Goal: Feedback & Contribution: Leave review/rating

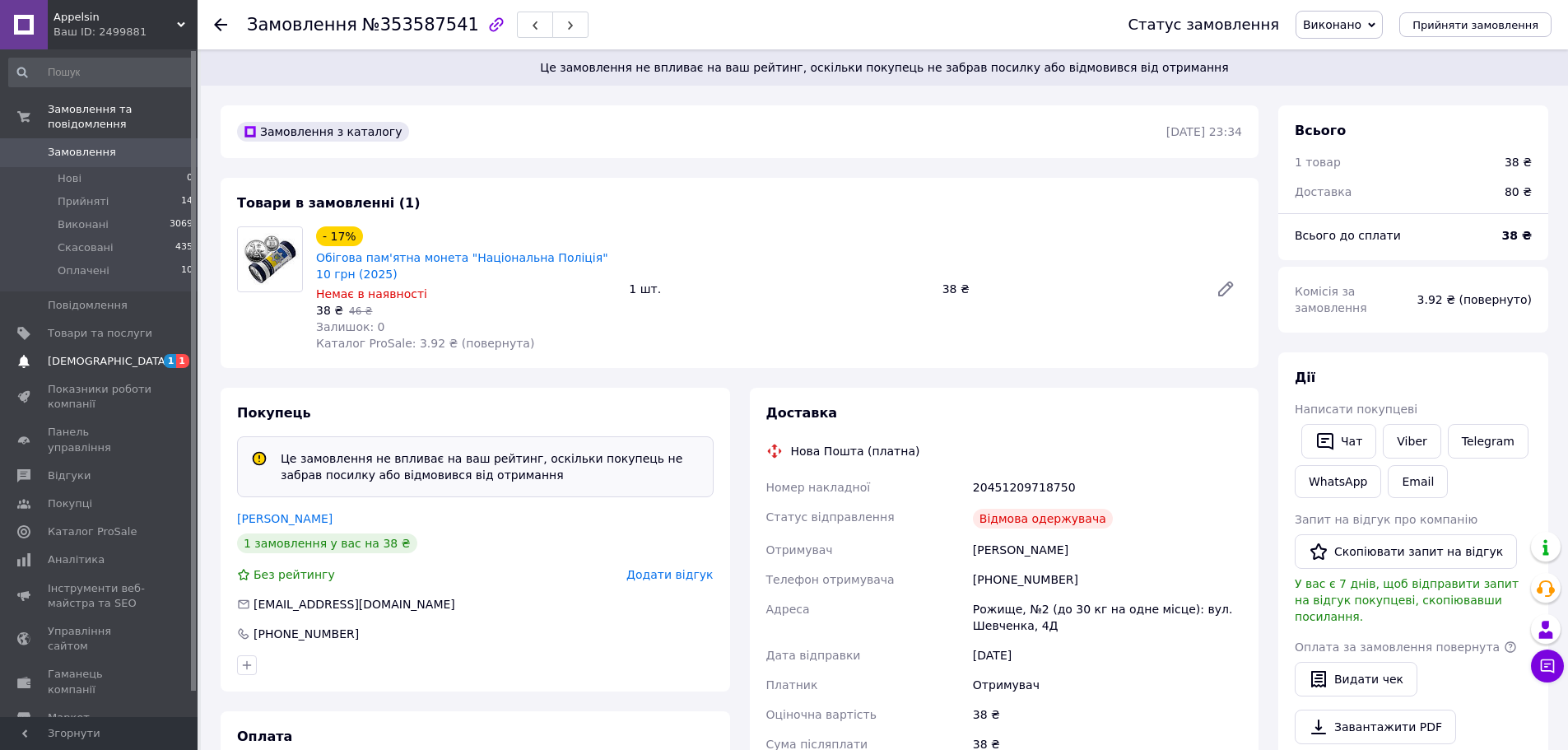
scroll to position [614, 0]
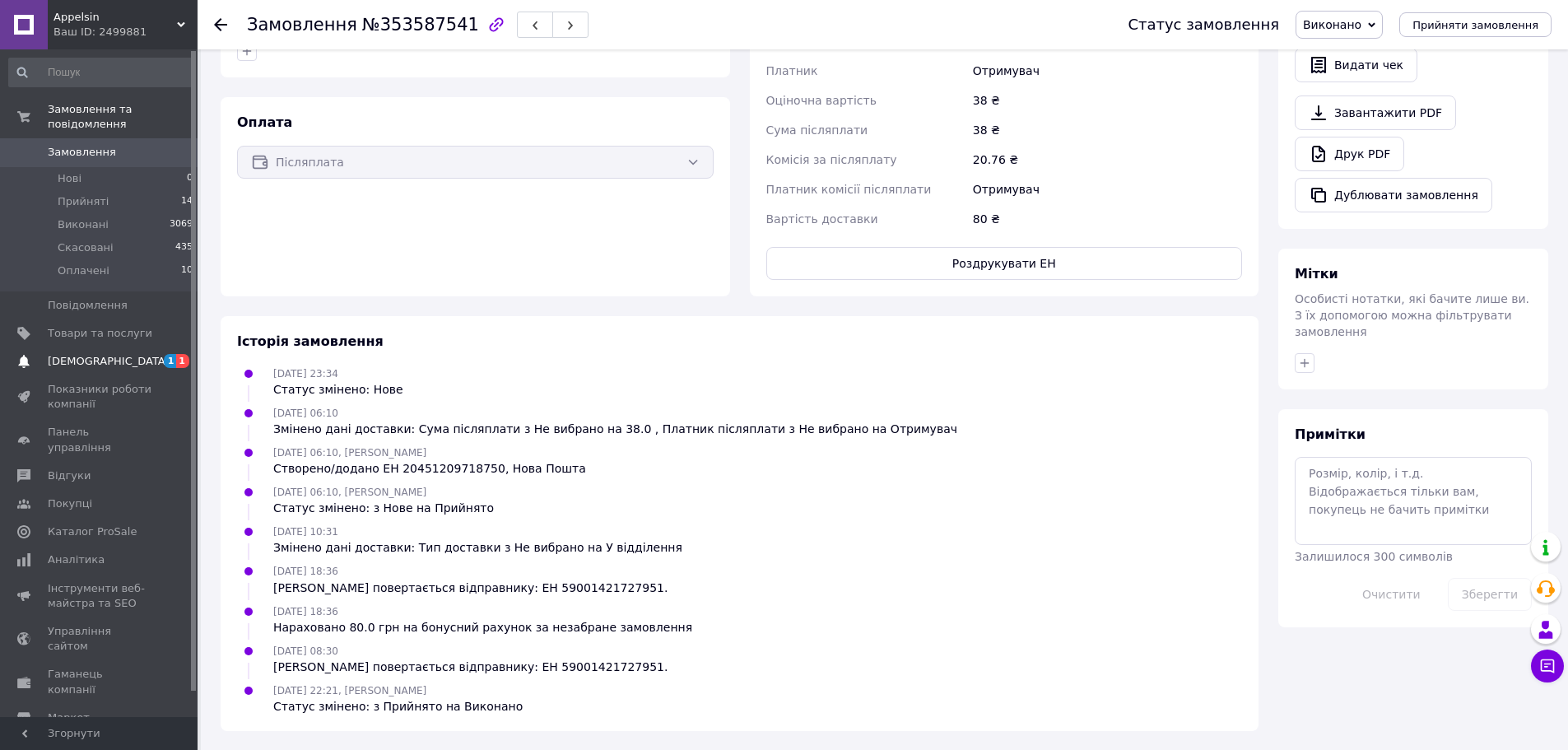
click at [67, 354] on span "[DEMOGRAPHIC_DATA]" at bounding box center [108, 361] width 121 height 15
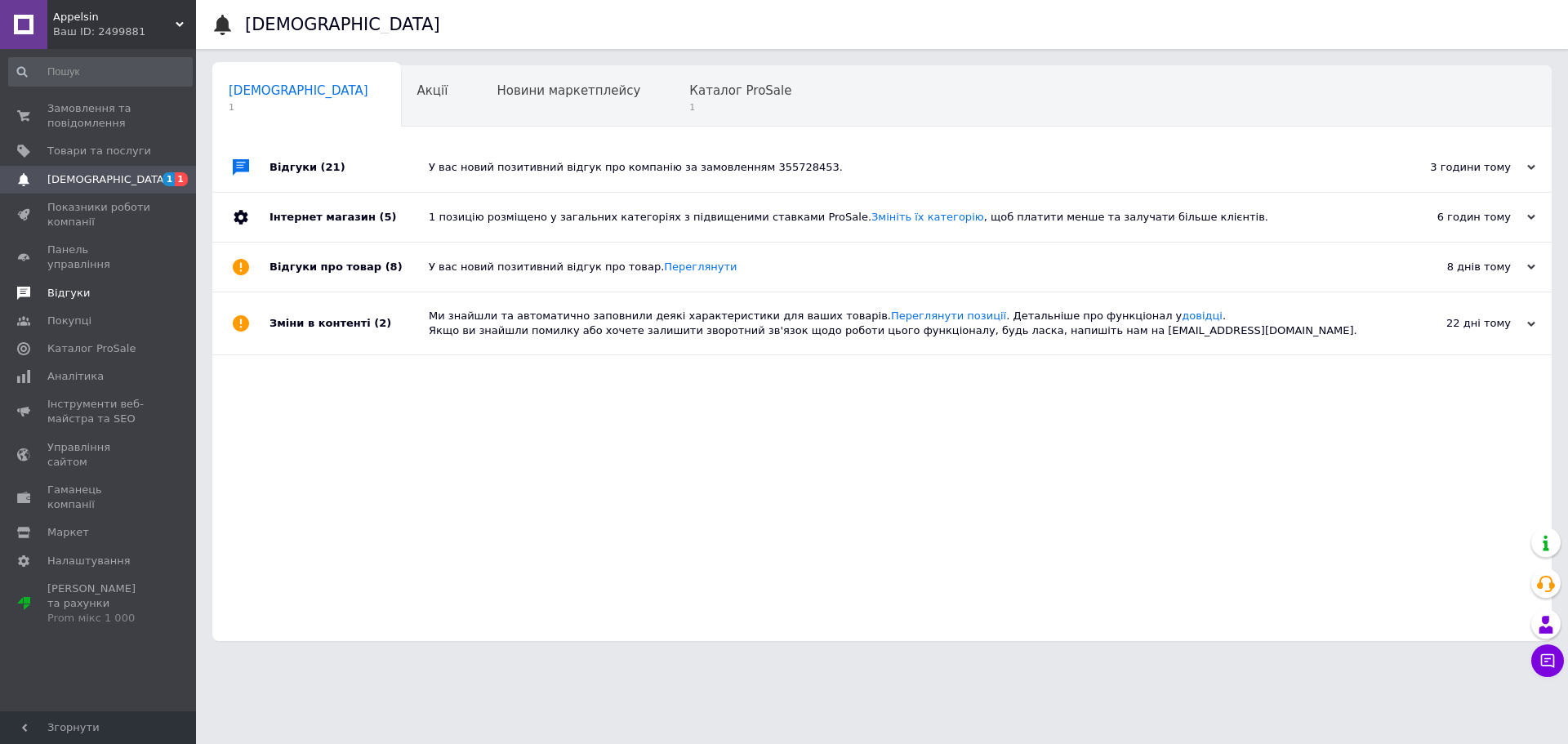
click at [64, 286] on span "Відгуки" at bounding box center [68, 293] width 42 height 15
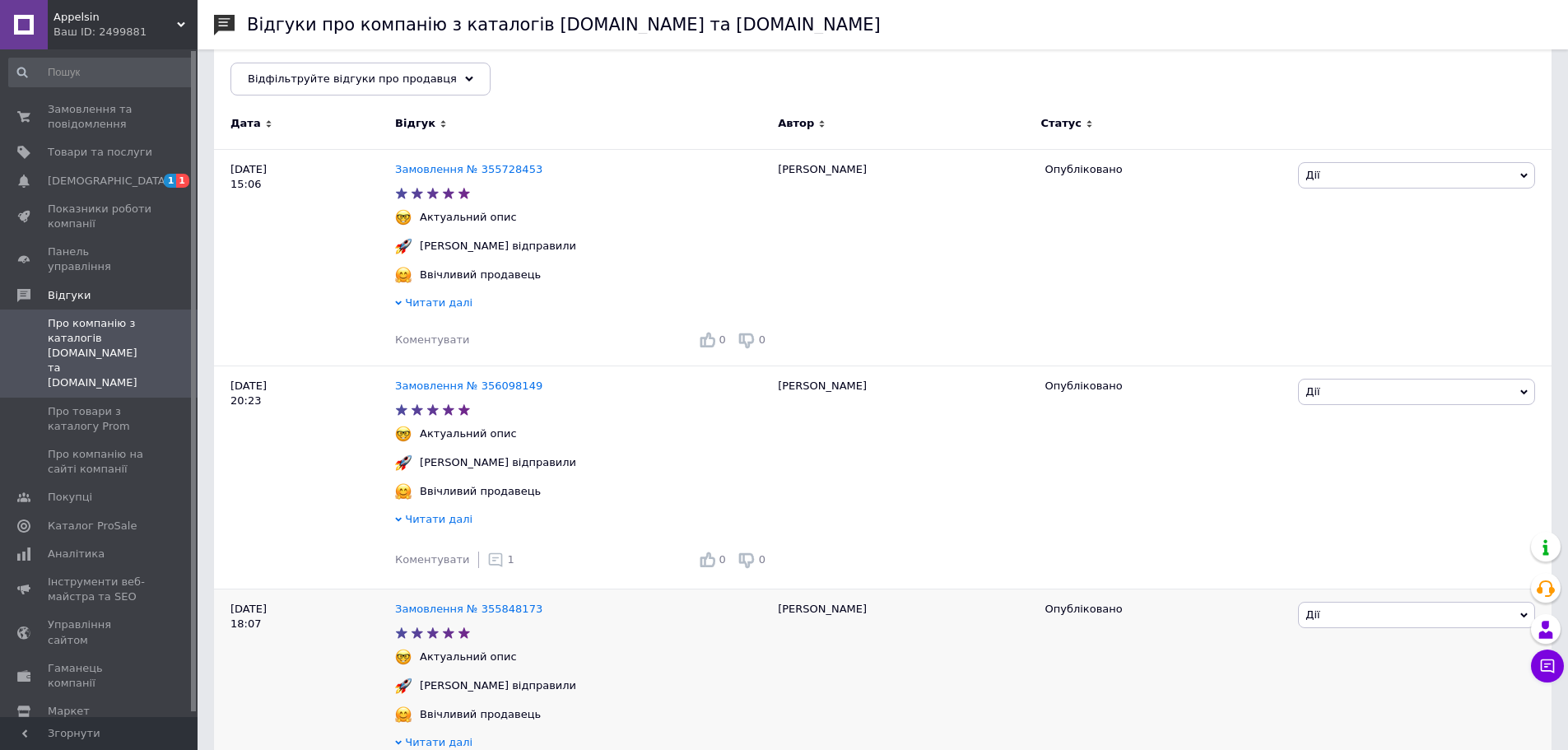
scroll to position [247, 0]
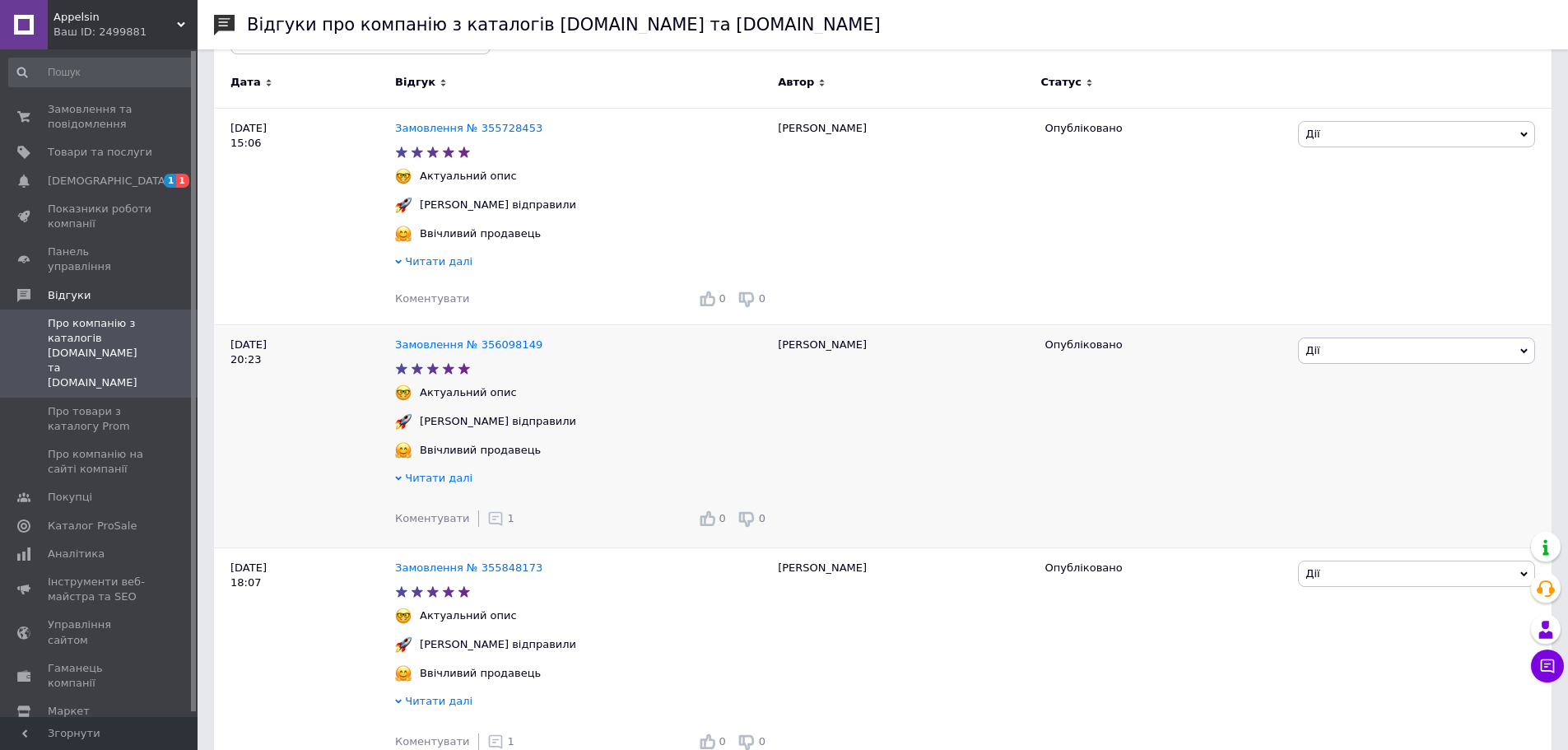
click at [488, 524] on use at bounding box center [495, 519] width 14 height 14
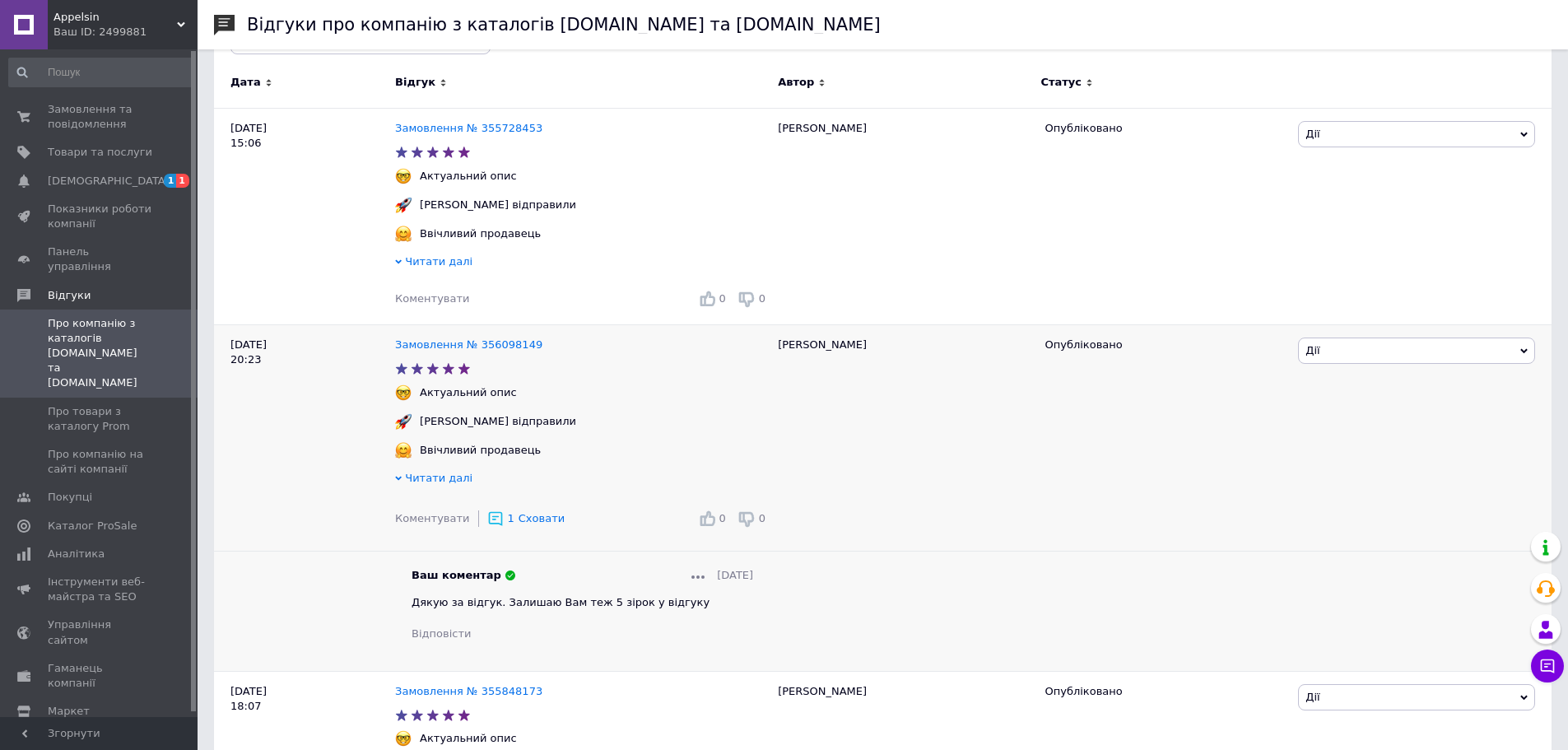
click at [518, 608] on span "Дякую за відгук. Залишаю Вам теж 5 зірок у відгуку" at bounding box center [560, 601] width 298 height 12
copy span "Дякую за відгук. Залишаю Вам теж 5 зірок у відгуку"
click at [433, 301] on span "Коментувати" at bounding box center [432, 298] width 74 height 12
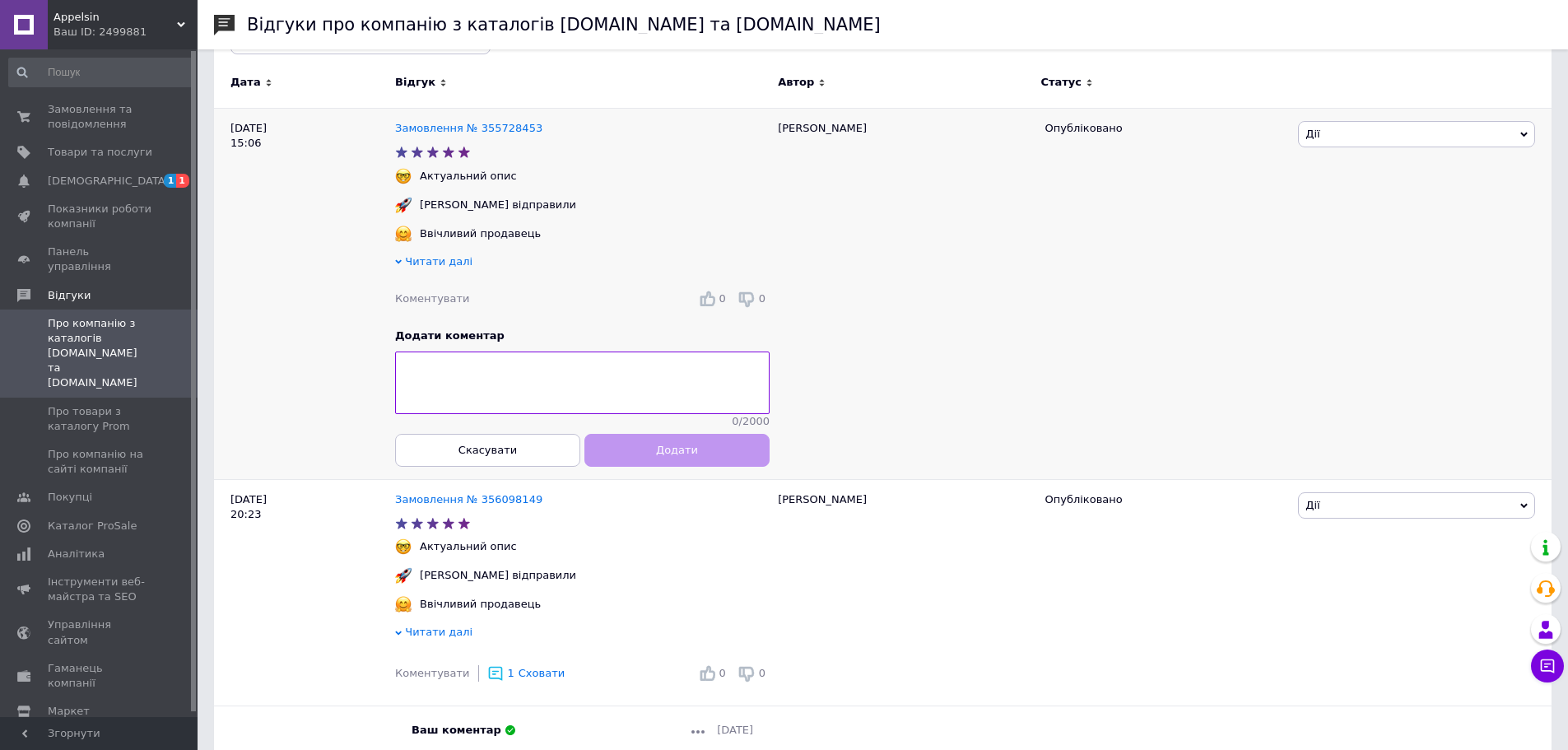
click at [506, 382] on textarea at bounding box center [582, 383] width 374 height 63
type textarea "Дякую за відгук. Залишаю Вам теж 5 зірок у відгуку"
click at [635, 466] on button "Додати" at bounding box center [676, 449] width 185 height 33
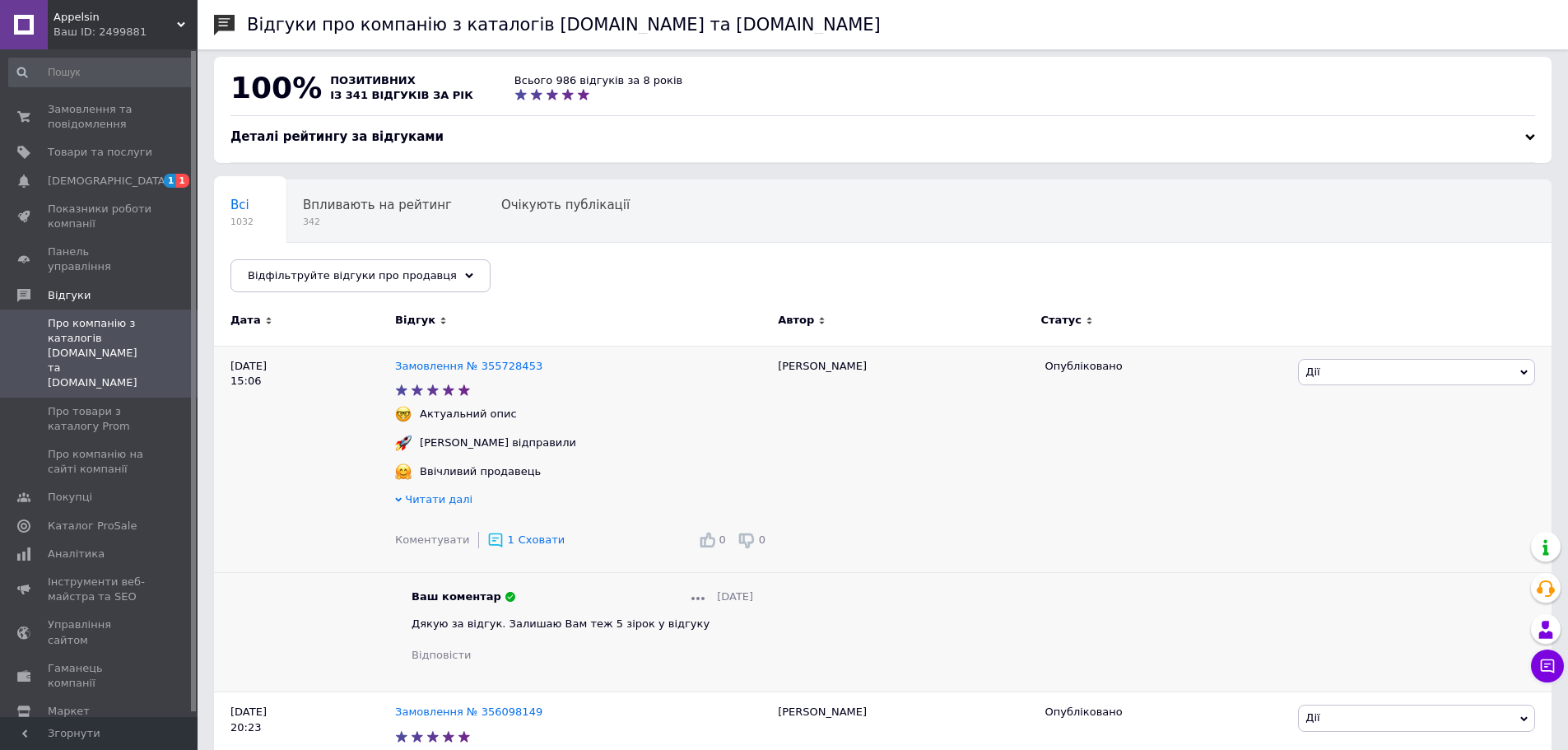
scroll to position [0, 0]
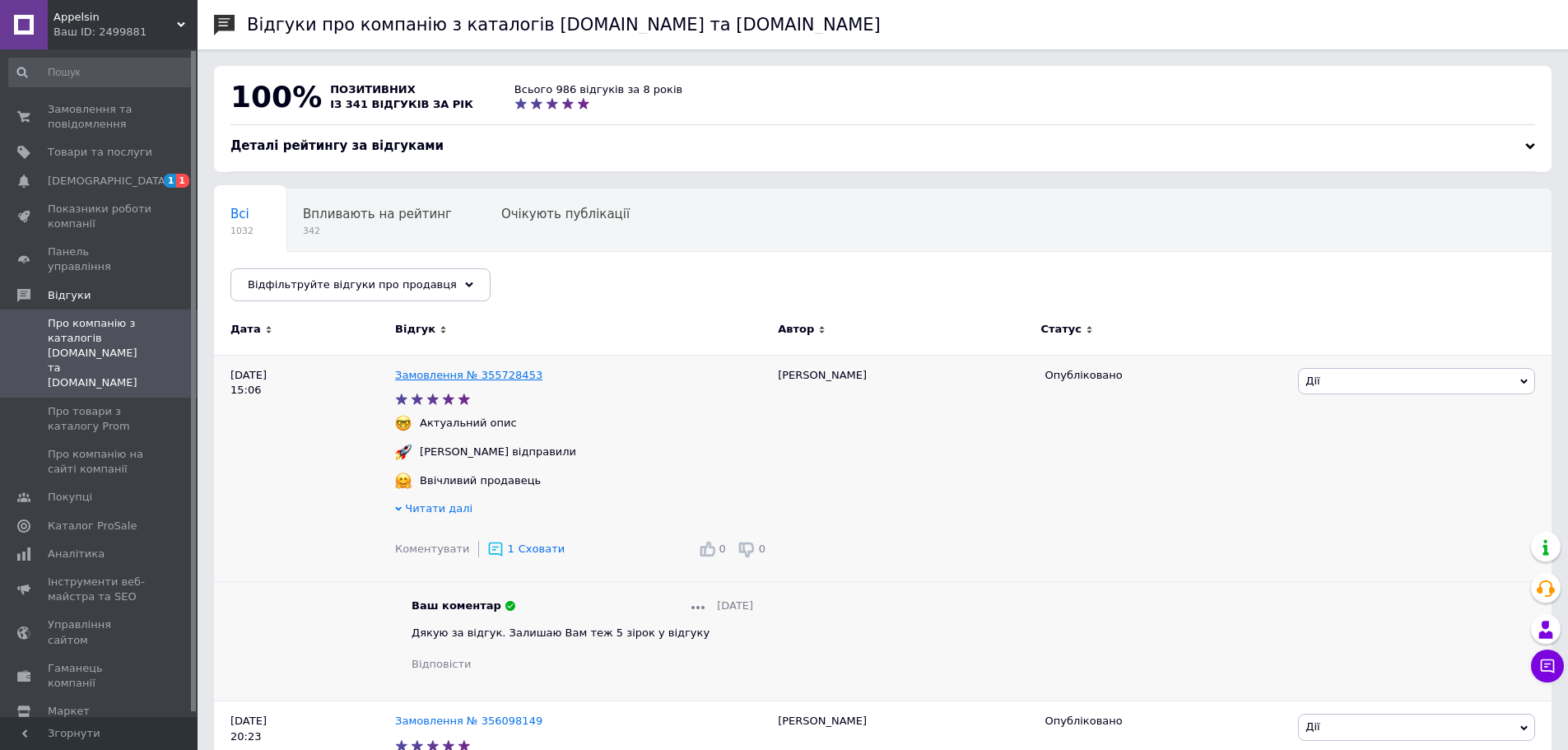
click at [475, 371] on link "Замовлення № 355728453" at bounding box center [468, 375] width 147 height 12
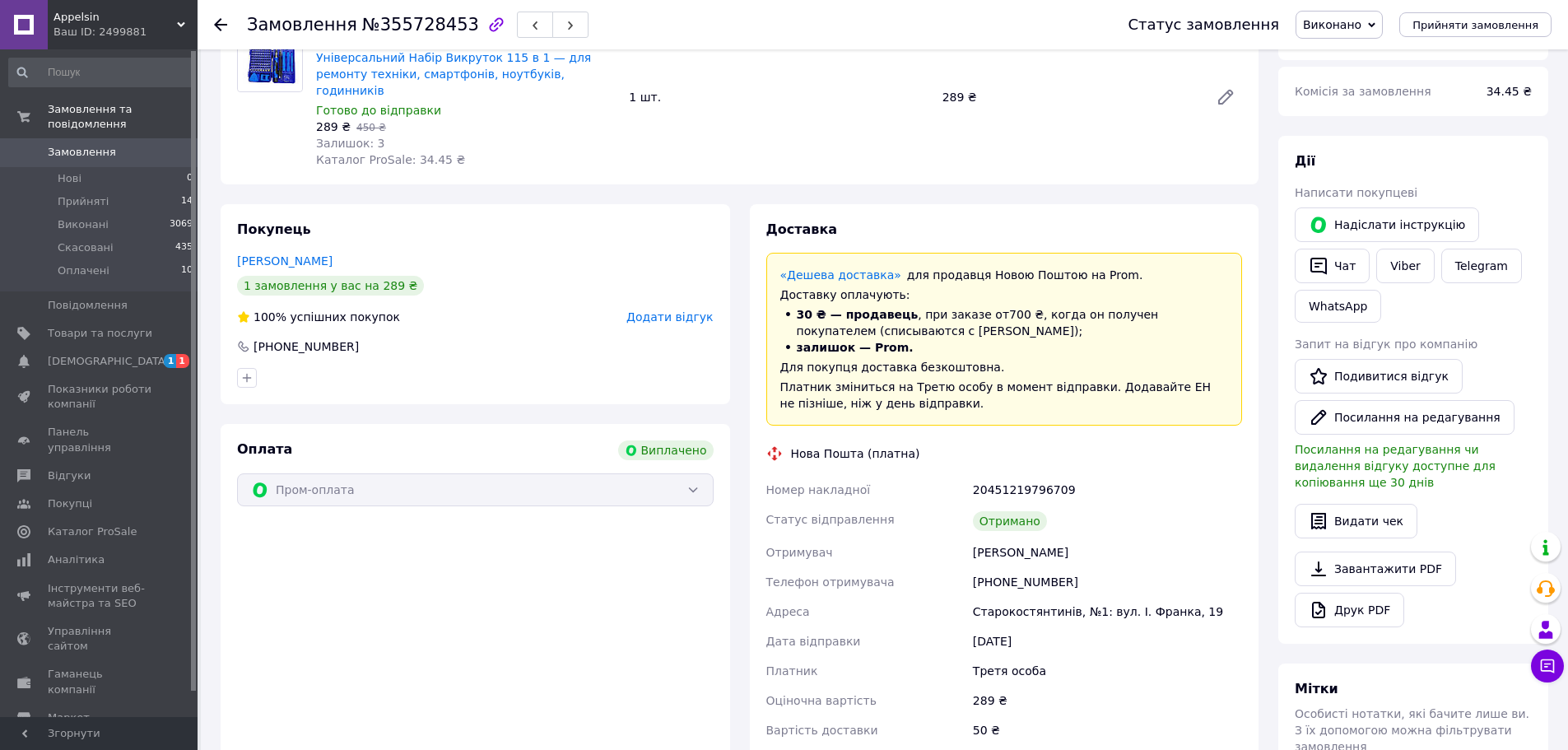
scroll to position [165, 0]
click at [663, 309] on span "Додати відгук" at bounding box center [669, 316] width 86 height 13
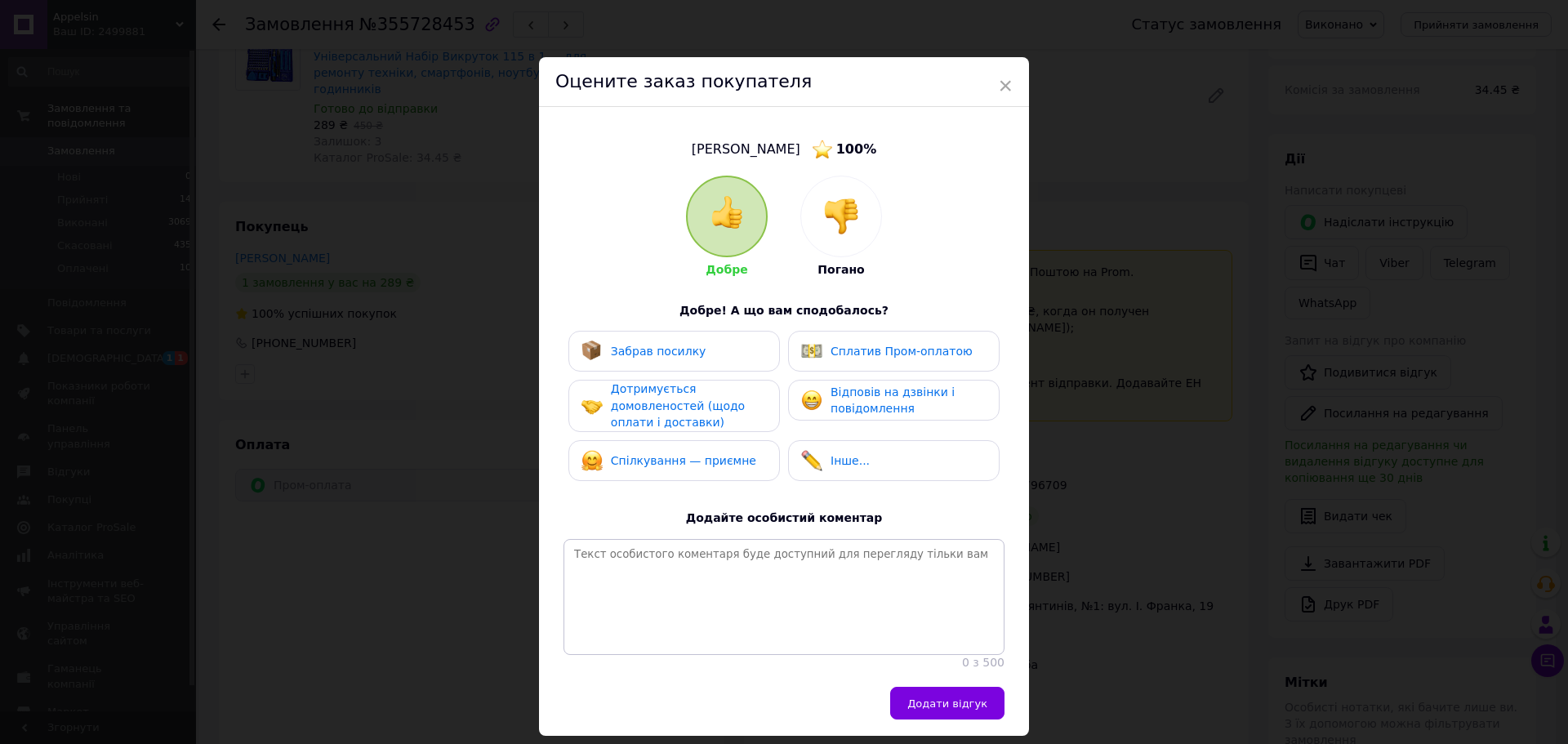
click at [698, 343] on div "Забрав посилку" at bounding box center [673, 351] width 185 height 22
click at [687, 403] on span "Дотримується домовленостей (щодо оплати і доставки)" at bounding box center [677, 404] width 134 height 46
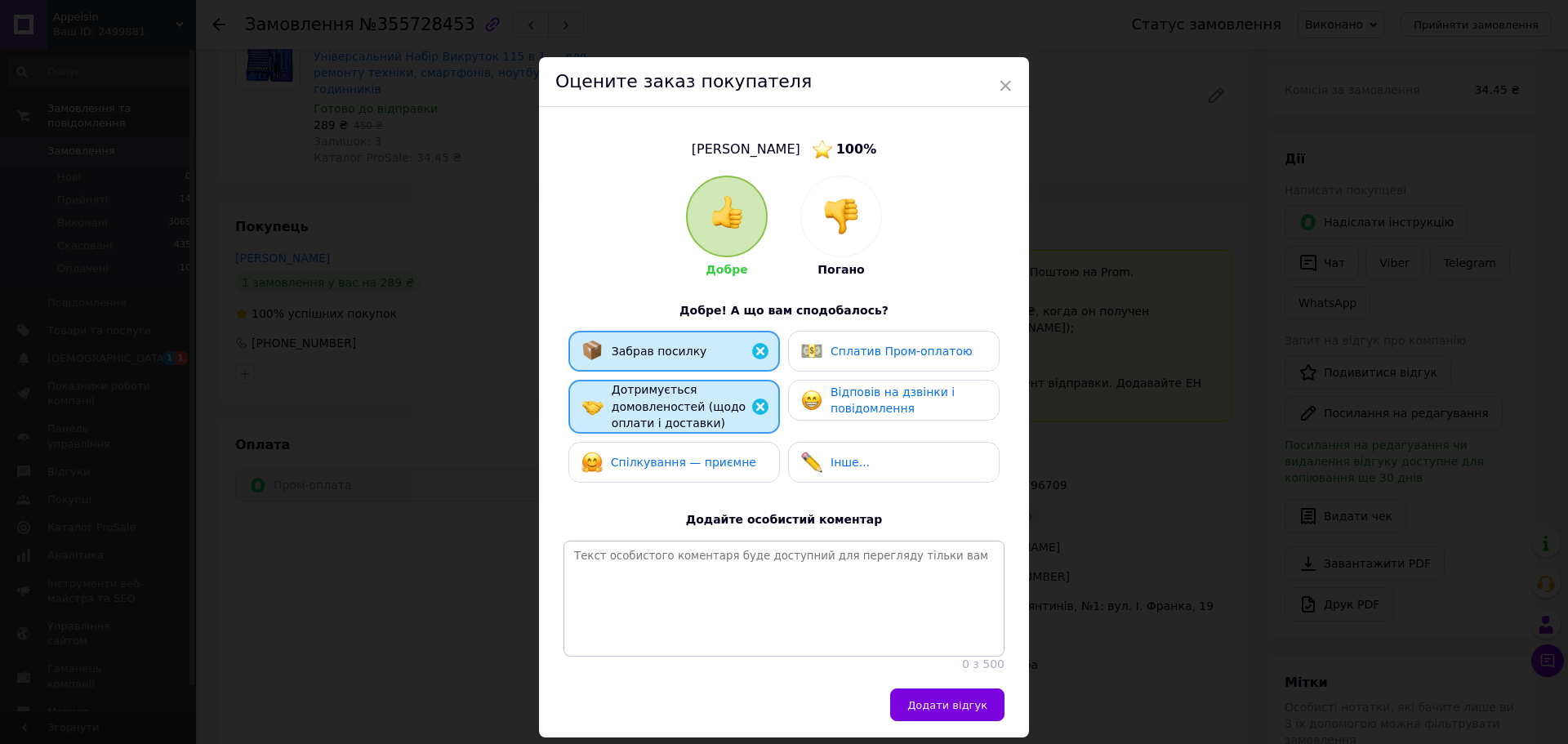
click at [734, 455] on span "Спілкування — приємне" at bounding box center [683, 462] width 146 height 13
click at [839, 356] on span "Сплатив Пром-оплатою" at bounding box center [901, 351] width 142 height 13
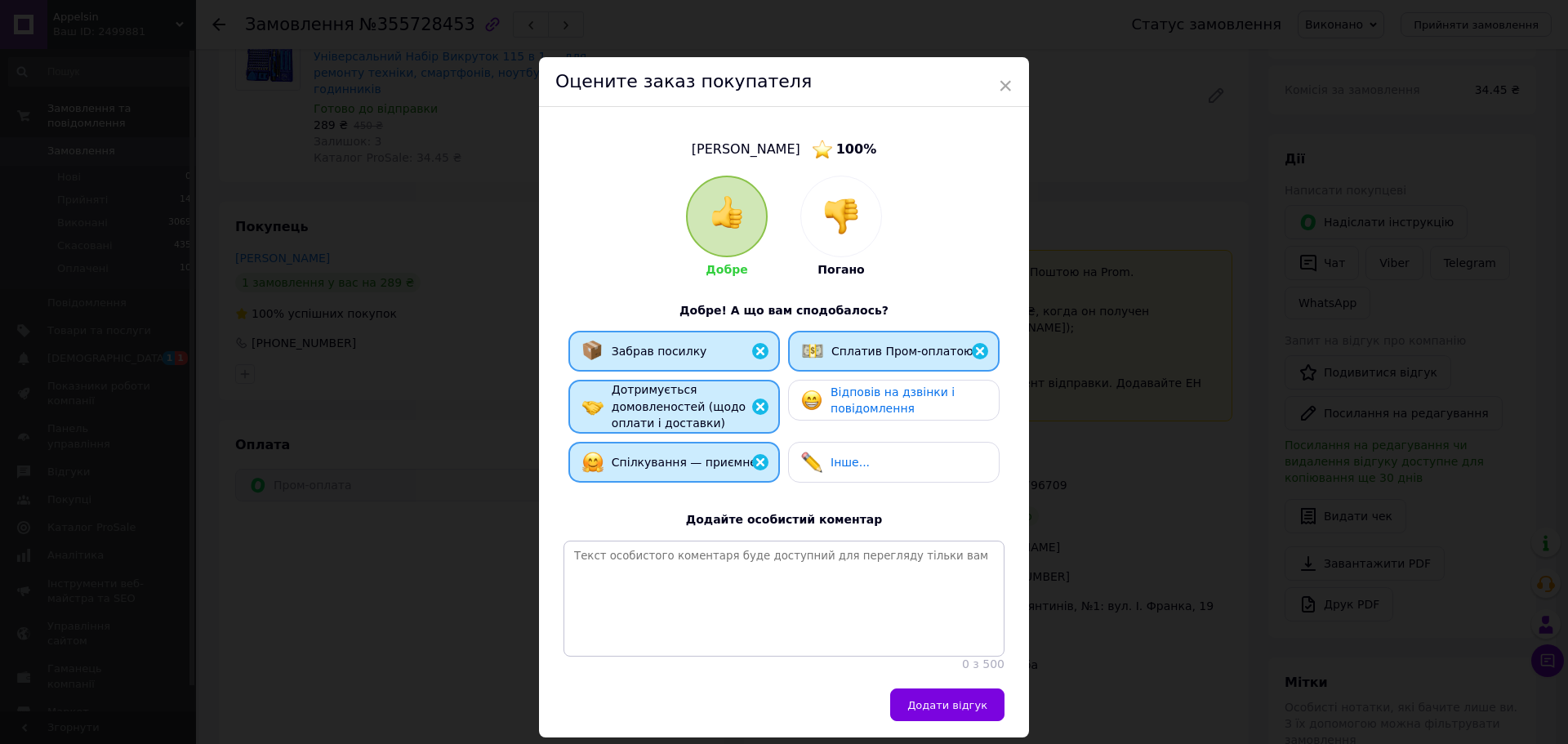
click at [843, 412] on span "Відповів на дзвінки і повідомлення" at bounding box center [893, 401] width 124 height 30
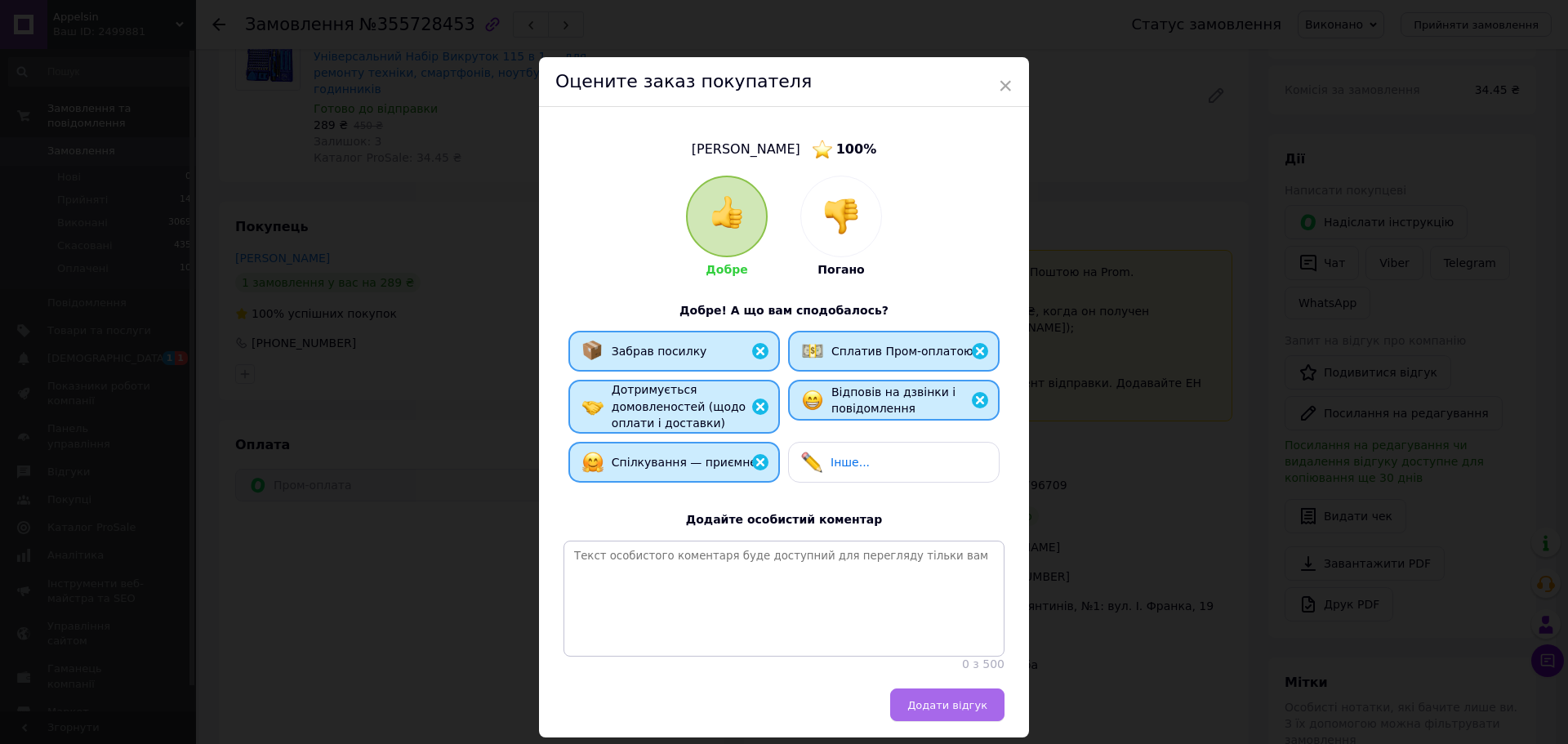
click at [977, 711] on span "Додати відгук" at bounding box center [946, 704] width 80 height 12
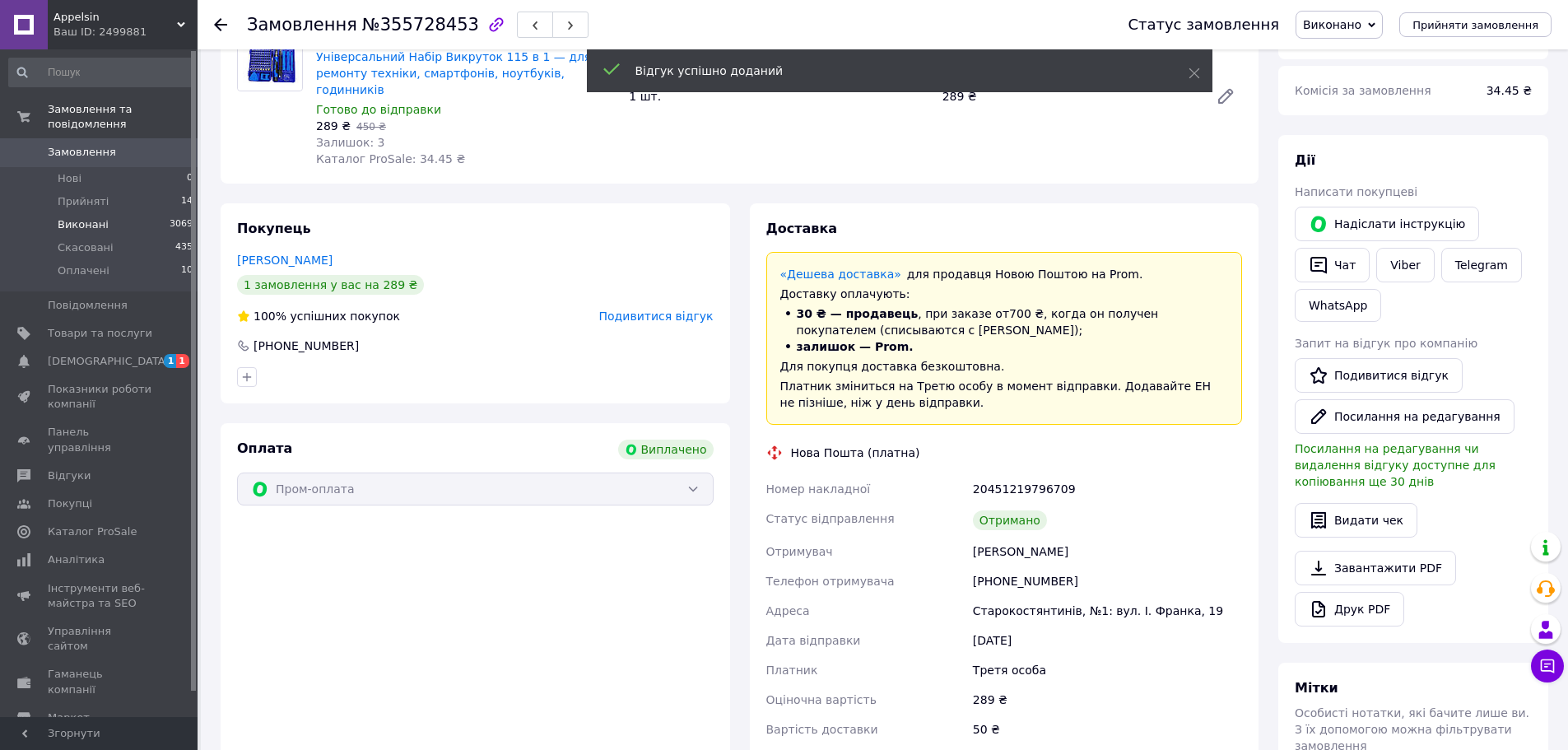
click at [109, 213] on li "Виконані 3069" at bounding box center [101, 225] width 203 height 23
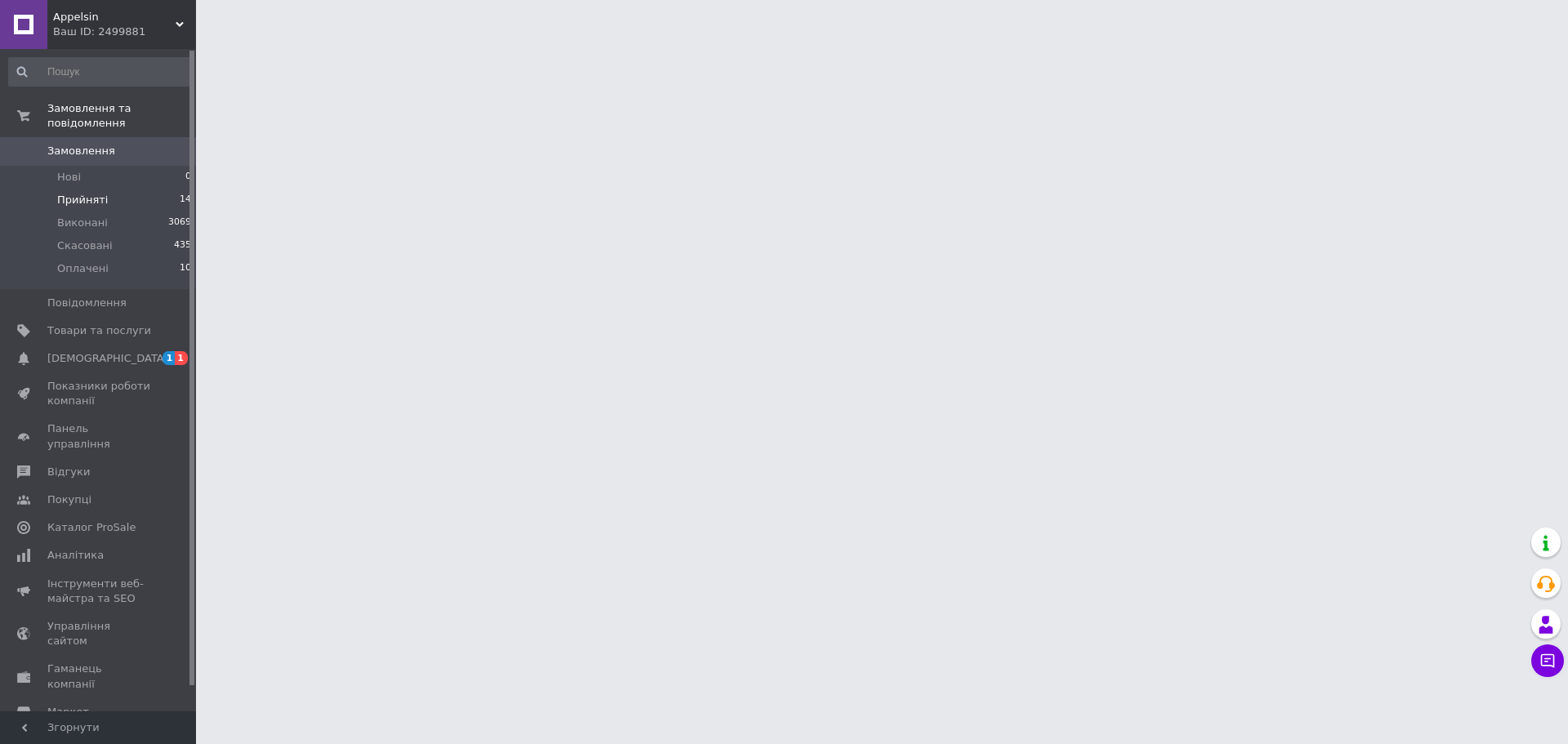
click at [77, 193] on span "Прийняті" at bounding box center [83, 200] width 51 height 15
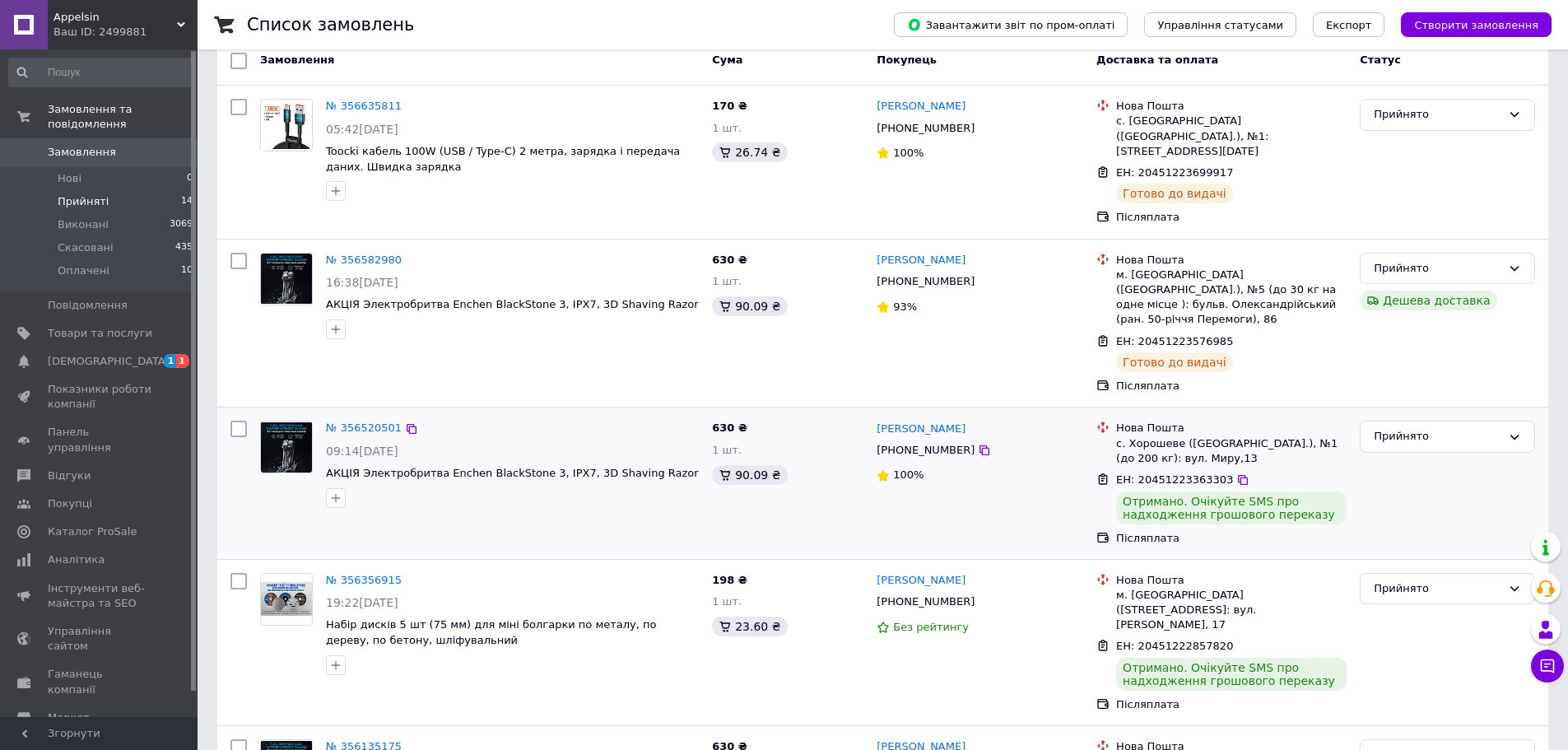
scroll to position [121, 0]
